Goal: Transaction & Acquisition: Purchase product/service

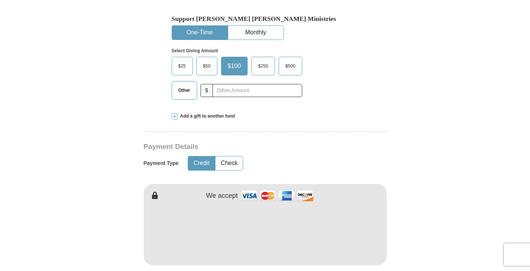
scroll to position [239, 0]
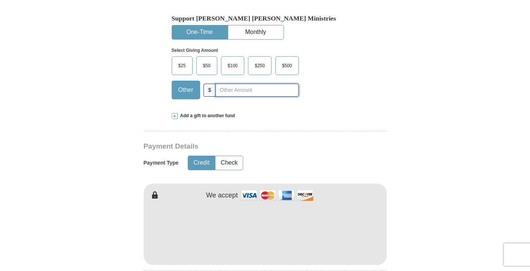
click at [238, 90] on input "text" at bounding box center [256, 90] width 83 height 13
type input "14"
click at [426, 235] on form "Already have an account? Sign in for faster giving. Don't have an account? Crea…" at bounding box center [265, 249] width 426 height 917
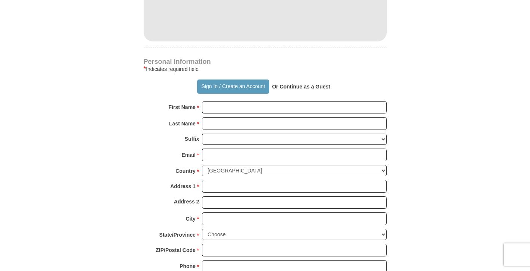
scroll to position [464, 0]
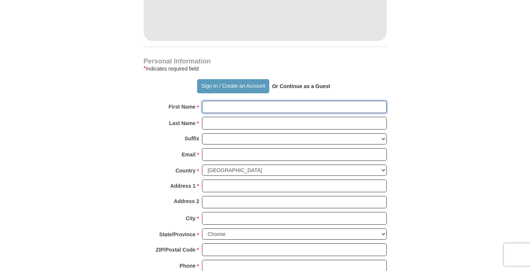
click at [266, 110] on input "First Name *" at bounding box center [294, 107] width 185 height 13
type input "[PERSON_NAME]"
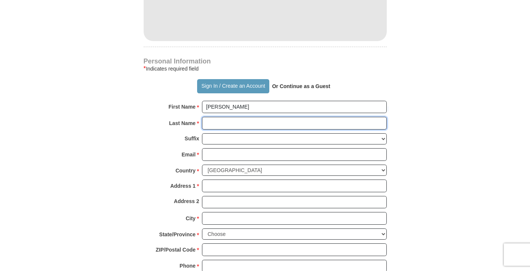
click at [230, 125] on input "Last Name *" at bounding box center [294, 123] width 185 height 13
type input "[PERSON_NAME]"
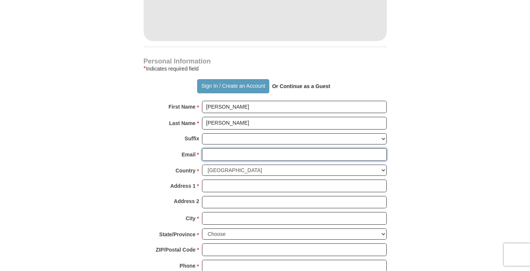
click at [227, 158] on input "Email *" at bounding box center [294, 154] width 185 height 13
type input "[EMAIL_ADDRESS][DOMAIN_NAME]"
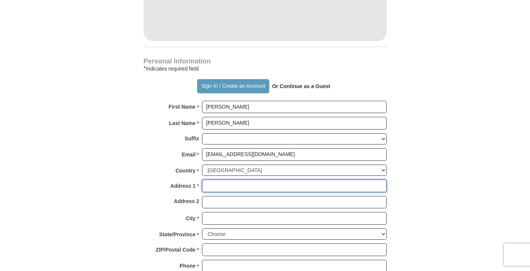
click at [245, 189] on input "Address 1 *" at bounding box center [294, 186] width 185 height 13
type input "[STREET_ADDRESS]"
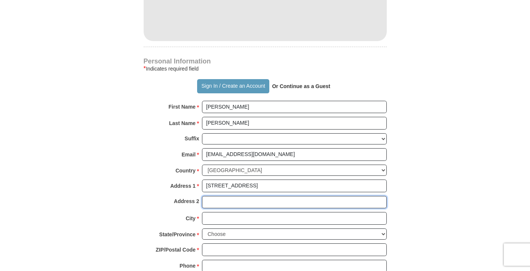
click at [211, 202] on input "Address 2" at bounding box center [294, 202] width 185 height 13
type input "ste 4 #3033"
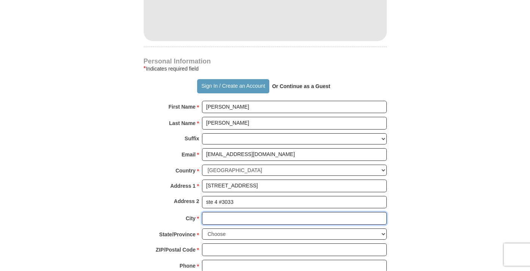
click at [207, 219] on input "City *" at bounding box center [294, 218] width 185 height 13
type input "Hockessin"
click at [454, 202] on form "Already have an account? Sign in for faster giving. Don't have an account? Crea…" at bounding box center [265, 24] width 426 height 917
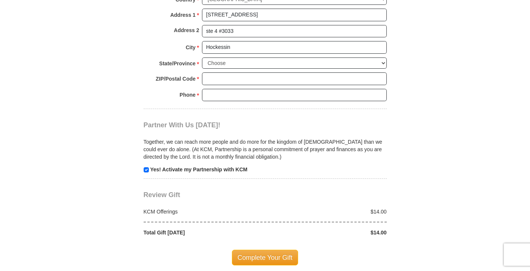
scroll to position [643, 0]
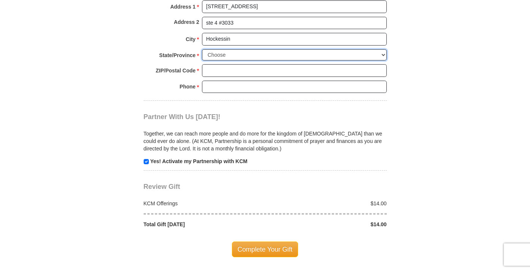
click at [366, 56] on select "Choose [US_STATE] [US_STATE] [US_STATE] [US_STATE] [US_STATE] Armed Forces Amer…" at bounding box center [294, 55] width 185 height 12
select select "DE"
click at [202, 49] on select "Choose [US_STATE] [US_STATE] [US_STATE] [US_STATE] [US_STATE] Armed Forces Amer…" at bounding box center [294, 55] width 185 height 12
click at [272, 73] on input "ZIP/Postal Code *" at bounding box center [294, 70] width 185 height 13
type input "19707"
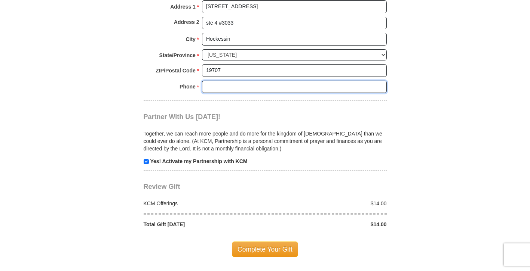
click at [280, 90] on input "Phone * *" at bounding box center [294, 87] width 185 height 13
type input "2675630533"
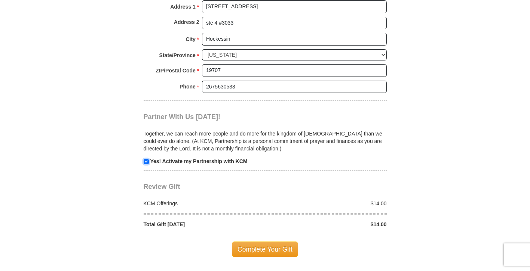
click at [147, 163] on input "checkbox" at bounding box center [146, 161] width 5 height 5
checkbox input "false"
click at [266, 251] on span "Complete Your Gift" at bounding box center [265, 250] width 66 height 16
